Goal: Check status

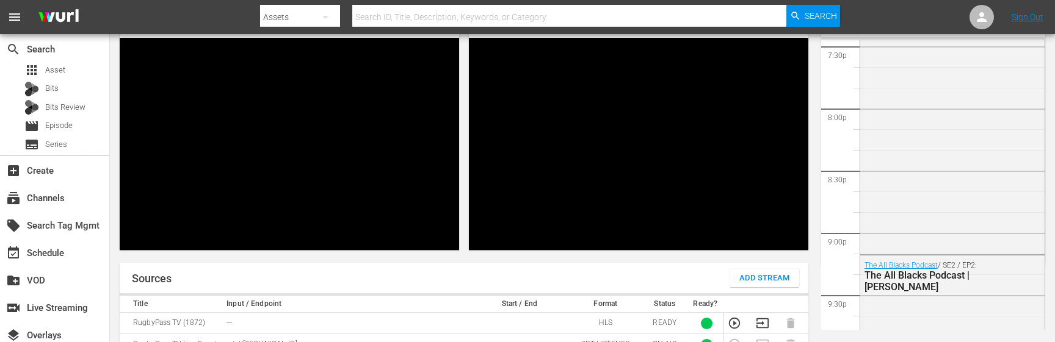
scroll to position [2443, 0]
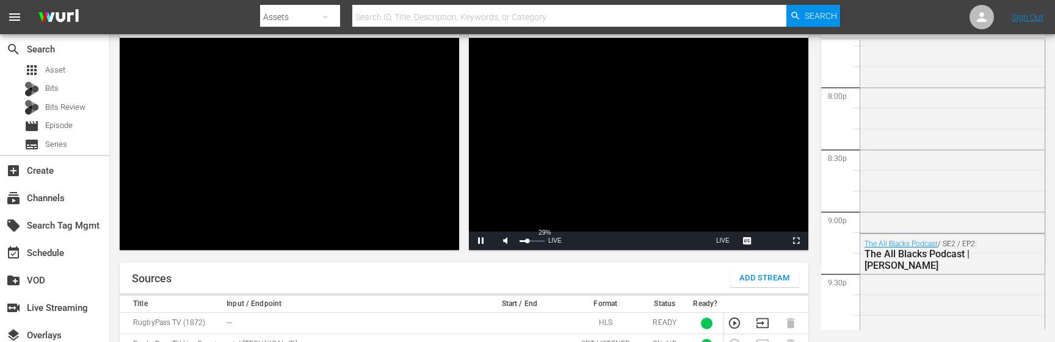
click at [527, 232] on div "29%" at bounding box center [532, 241] width 31 height 18
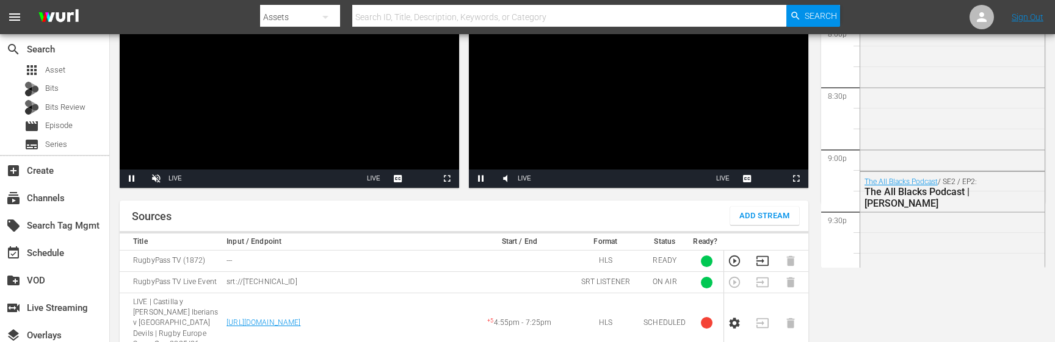
scroll to position [143, 0]
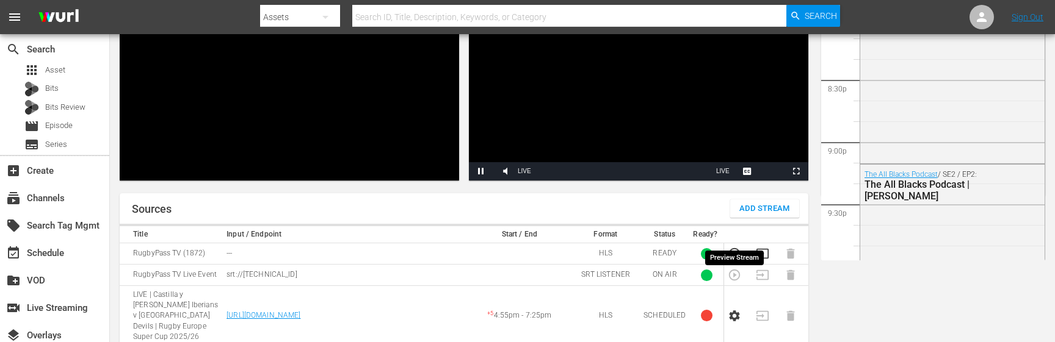
click at [732, 247] on icon "button" at bounding box center [734, 253] width 13 height 13
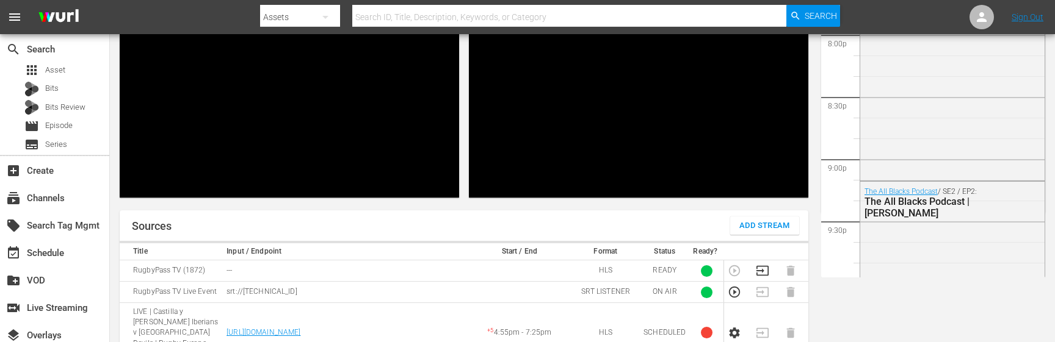
scroll to position [123, 0]
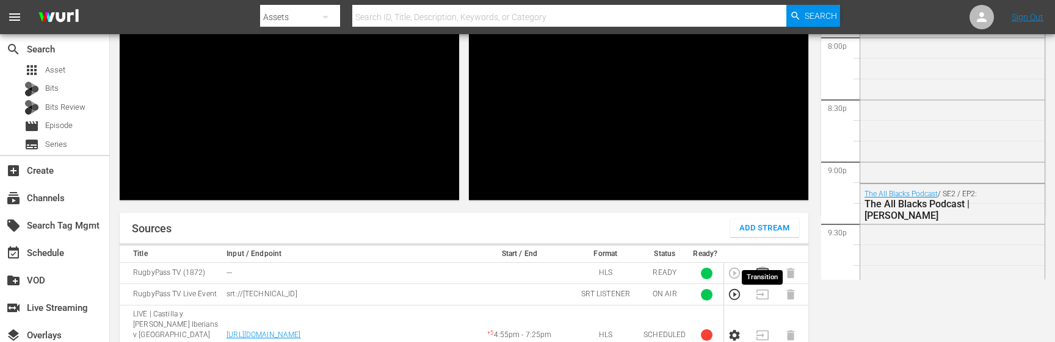
click at [762, 267] on icon "button" at bounding box center [762, 273] width 13 height 13
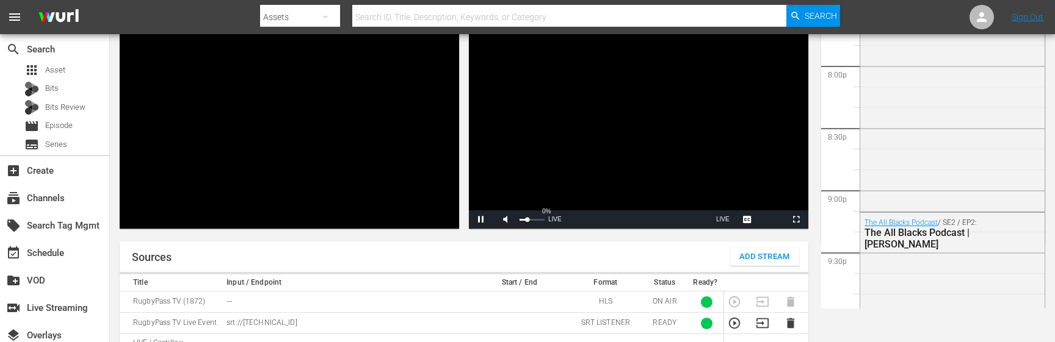
scroll to position [101, 0]
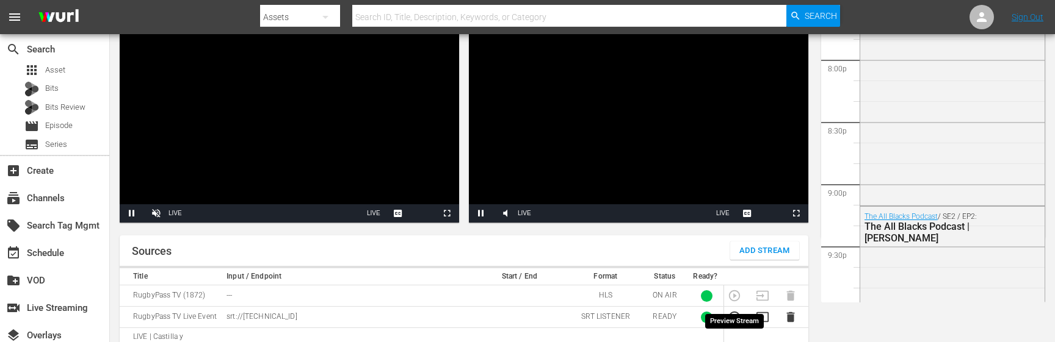
click at [733, 311] on icon "button" at bounding box center [734, 317] width 13 height 13
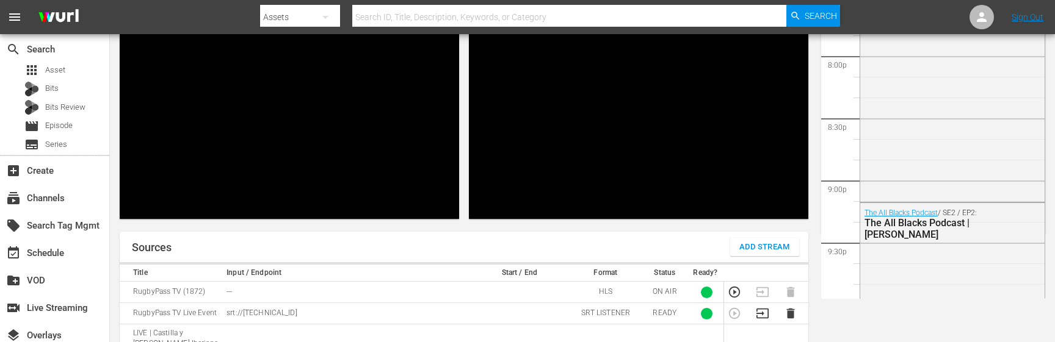
scroll to position [95, 0]
